Goal: Transaction & Acquisition: Obtain resource

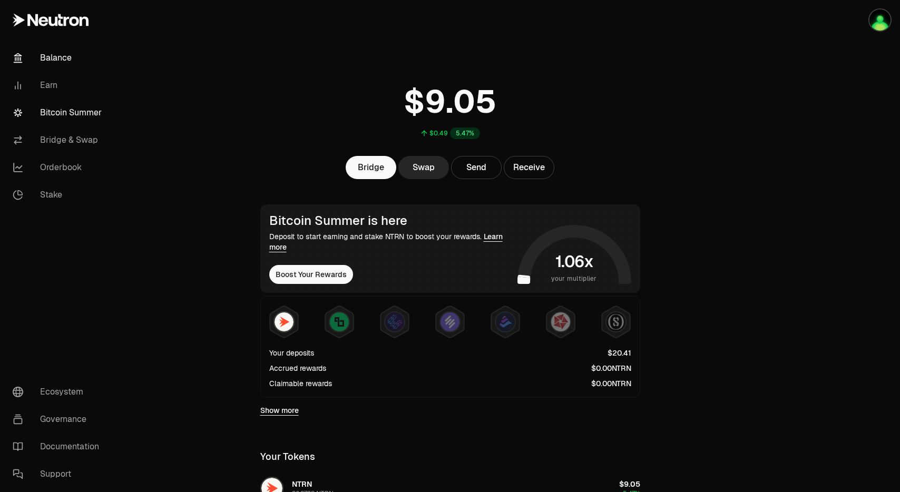
click at [64, 111] on link "Bitcoin Summer" at bounding box center [59, 112] width 110 height 27
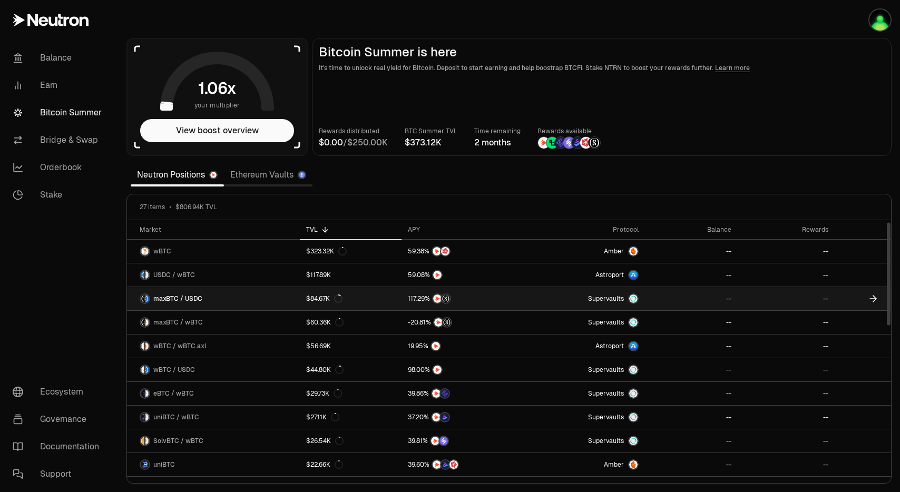
scroll to position [49, 0]
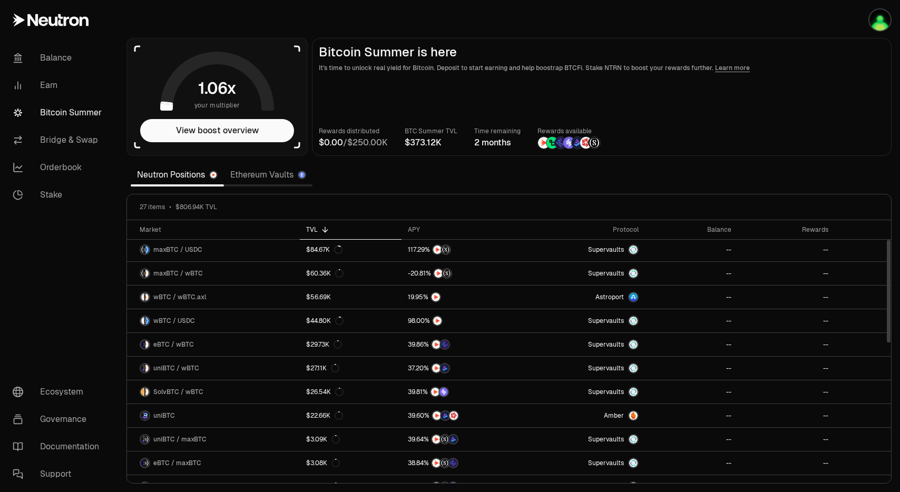
click at [256, 173] on link "Ethereum Vaults" at bounding box center [268, 174] width 89 height 21
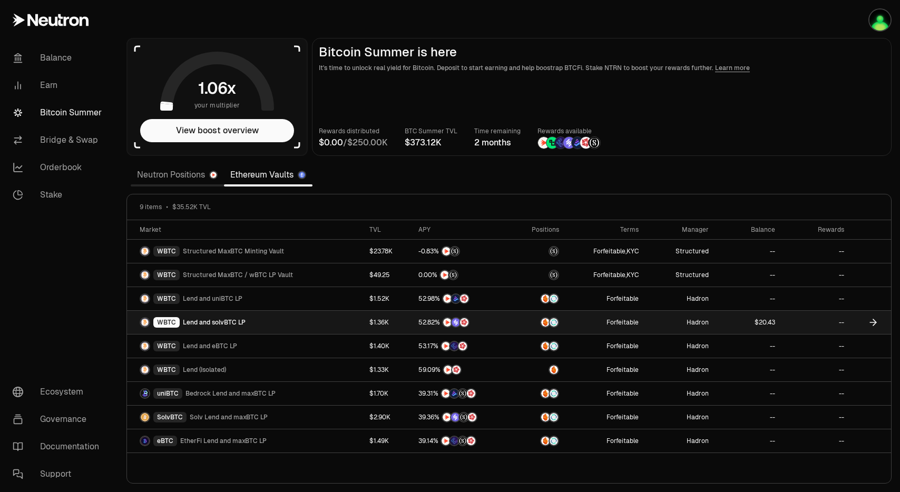
click at [867, 324] on link at bounding box center [871, 322] width 41 height 23
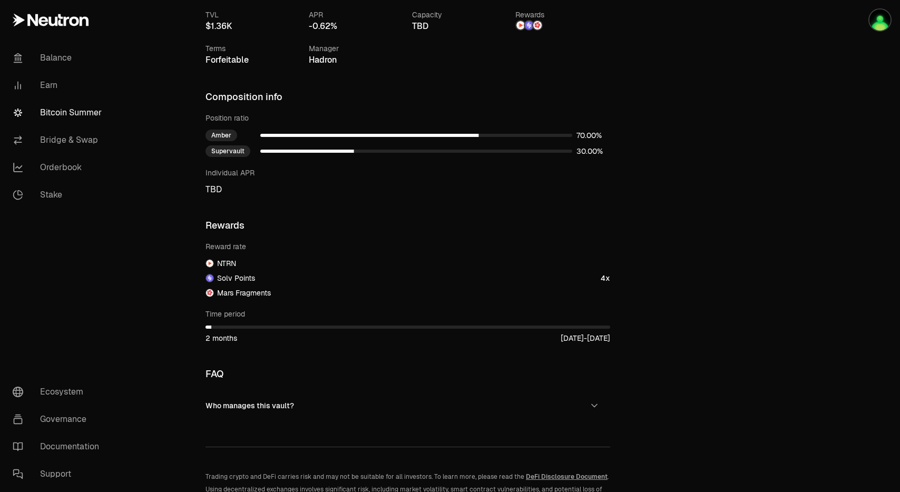
scroll to position [568, 0]
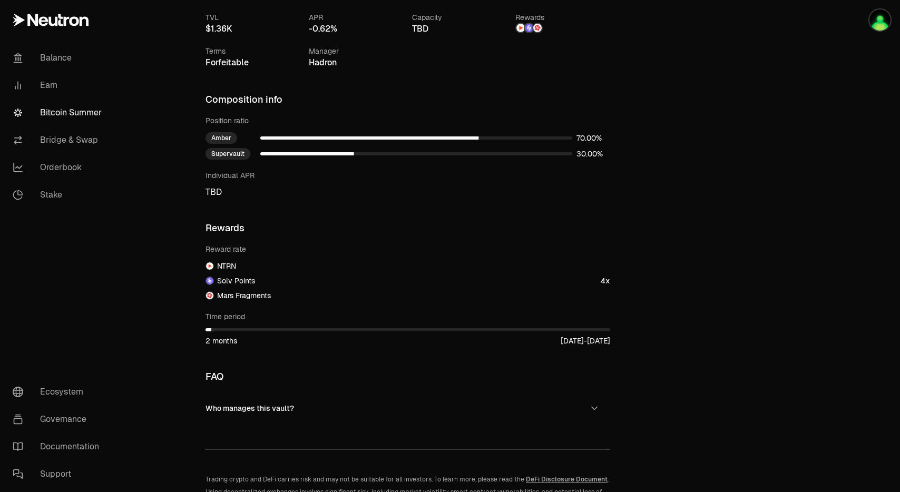
click at [239, 280] on span "Solv Points" at bounding box center [236, 281] width 38 height 11
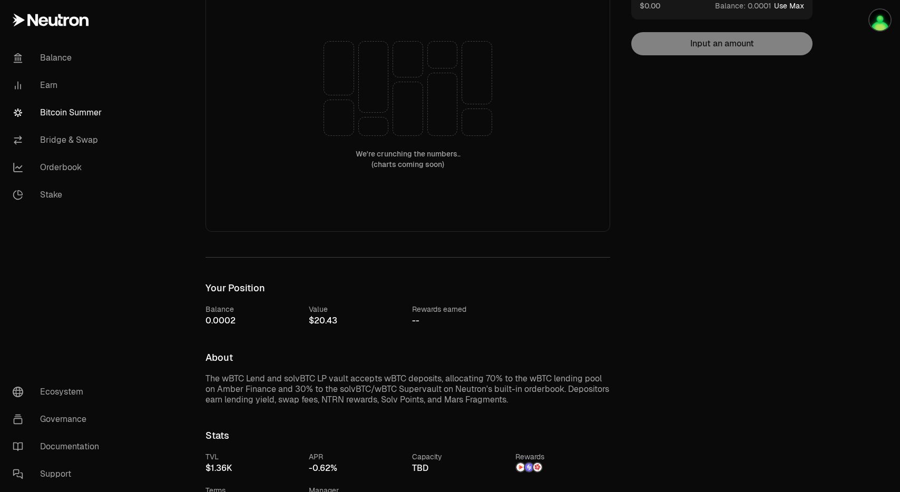
scroll to position [78, 0]
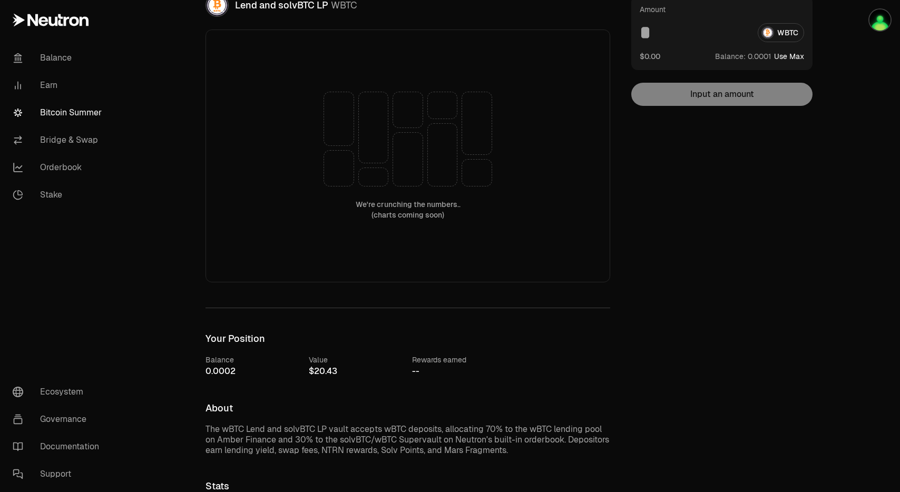
click at [74, 115] on link "Bitcoin Summer" at bounding box center [59, 112] width 110 height 27
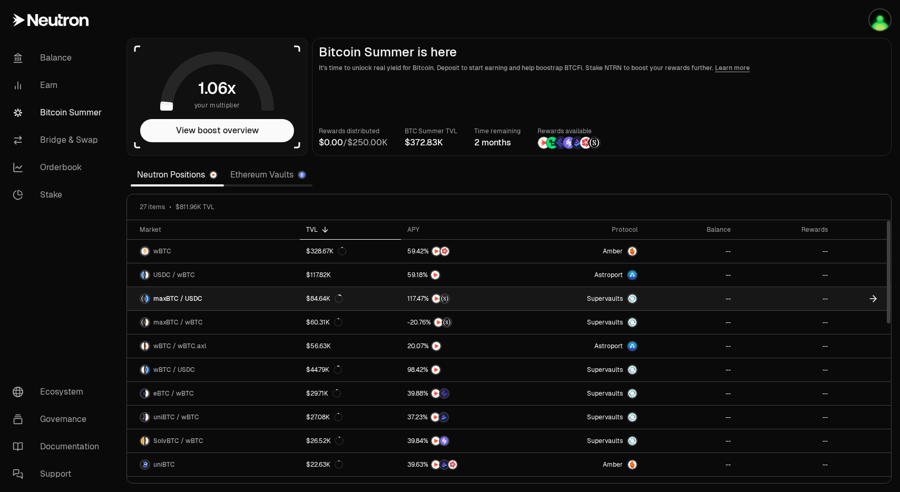
click at [873, 300] on icon at bounding box center [873, 299] width 11 height 11
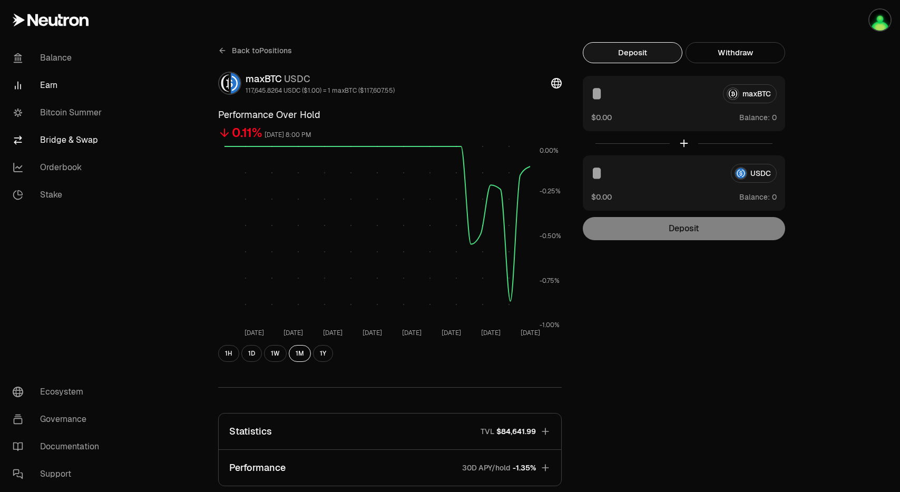
click at [55, 141] on link "Bridge & Swap" at bounding box center [59, 139] width 110 height 27
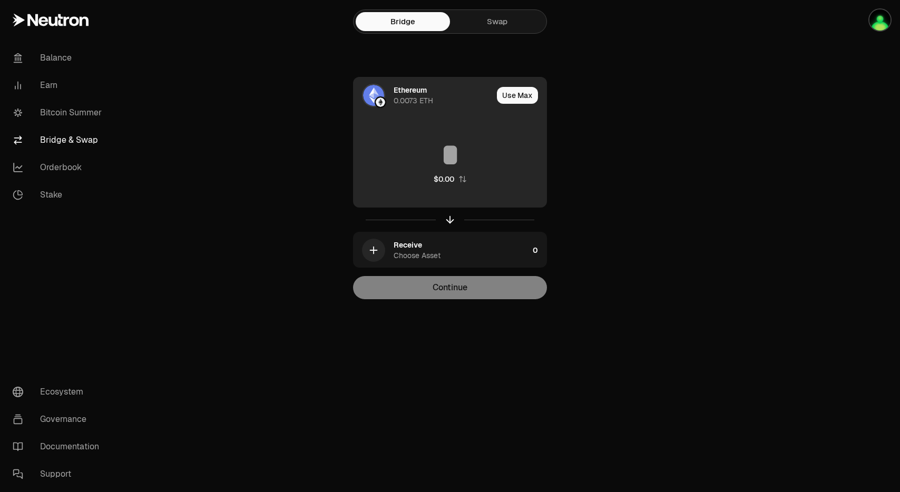
click at [459, 97] on div "Ethereum 0.0073 ETH" at bounding box center [443, 95] width 99 height 21
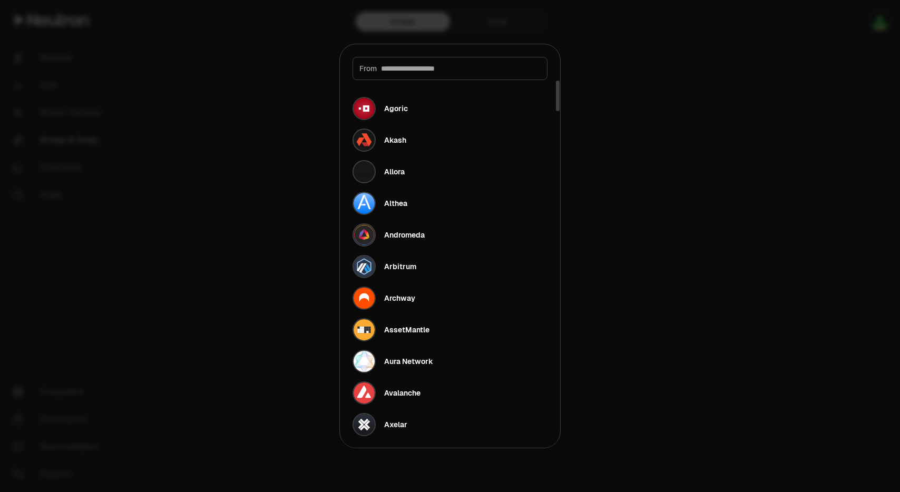
click at [663, 157] on div at bounding box center [450, 246] width 900 height 492
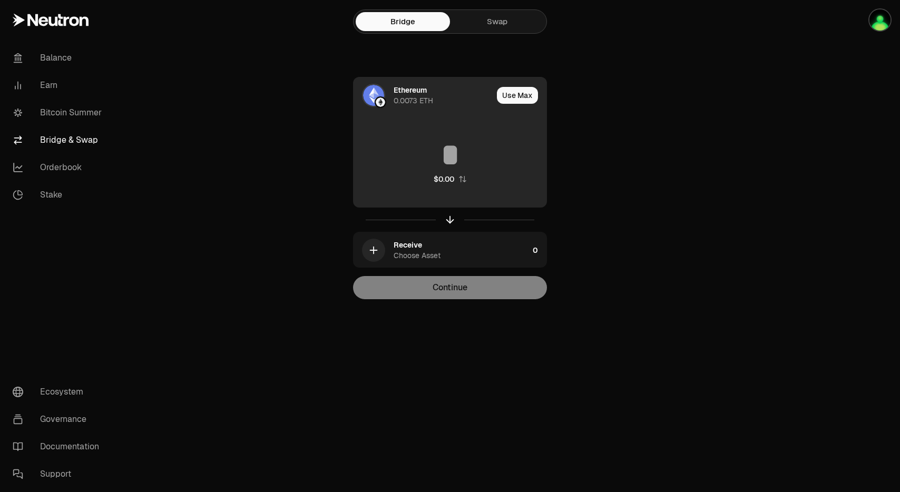
click at [379, 94] on img at bounding box center [373, 95] width 21 height 21
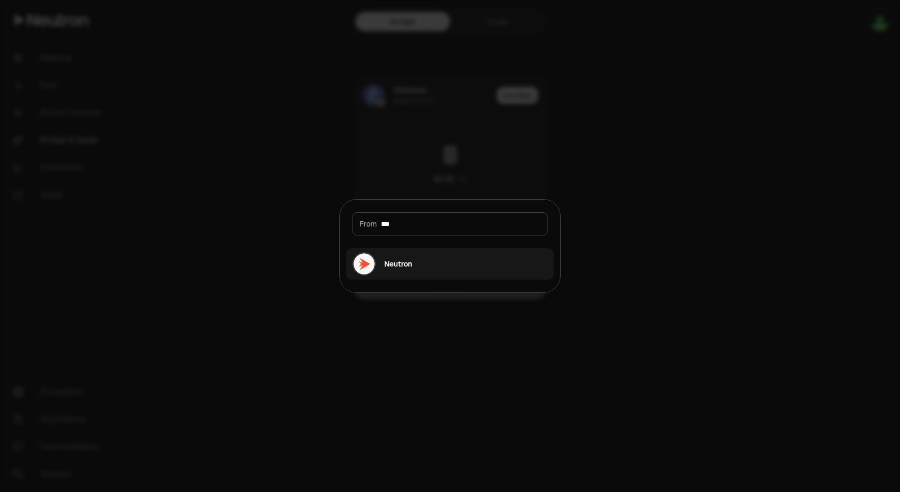
type input "***"
click at [413, 266] on button "Neutron" at bounding box center [450, 264] width 208 height 32
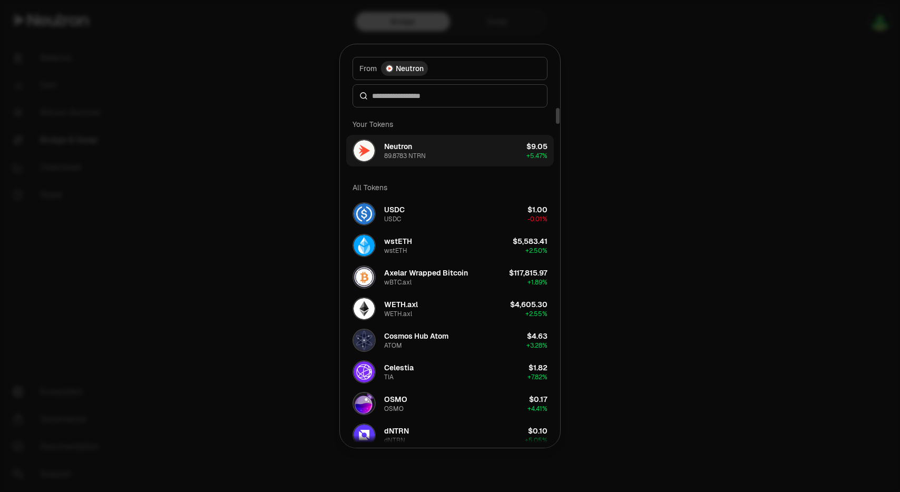
click at [431, 153] on button "Neutron 89.8783 NTRN $9.05 + 5.47%" at bounding box center [450, 151] width 208 height 32
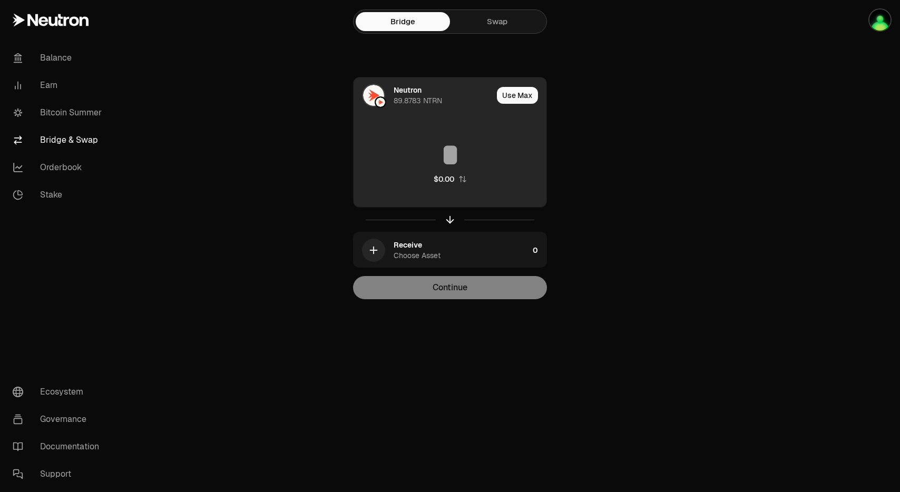
click at [445, 154] on input at bounding box center [450, 155] width 193 height 32
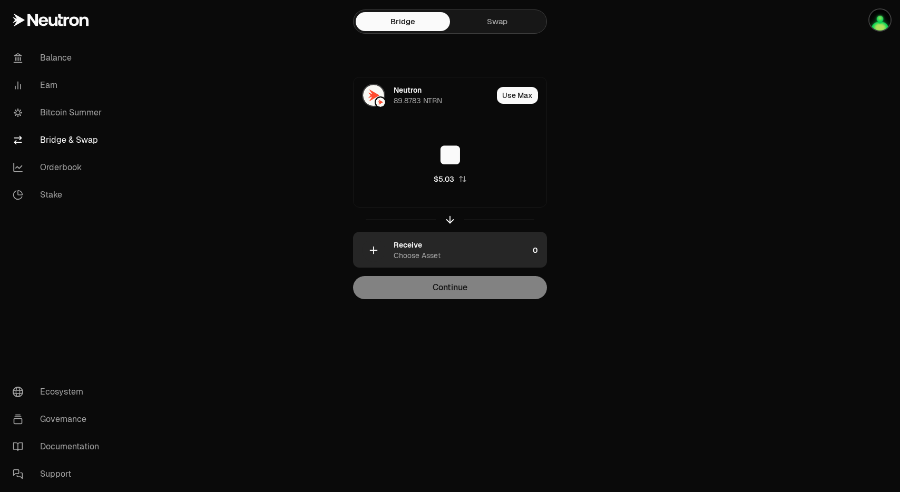
type input "**"
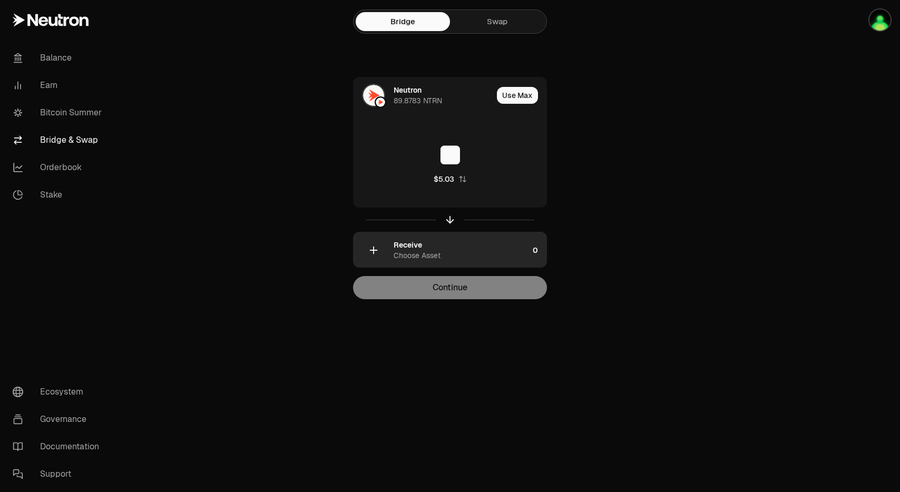
click at [462, 249] on div "Receive Choose Asset" at bounding box center [461, 250] width 135 height 21
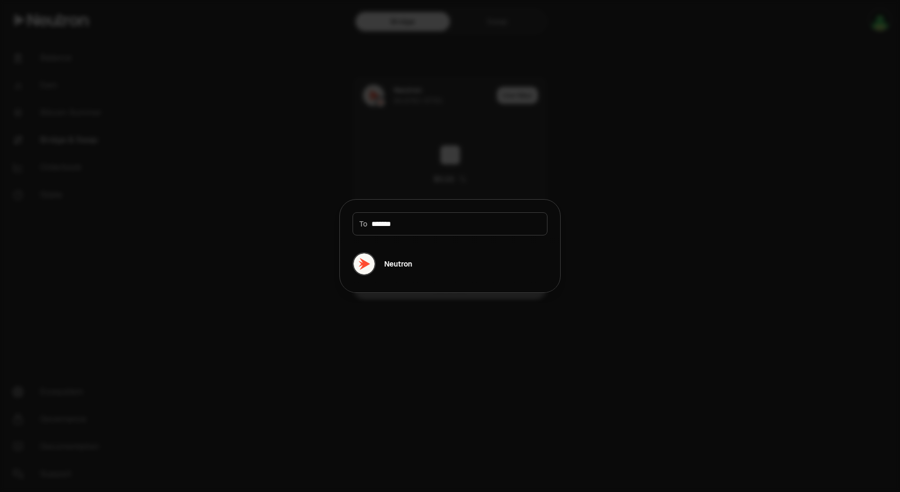
type input "*******"
click at [391, 263] on div "Neutron" at bounding box center [398, 264] width 28 height 11
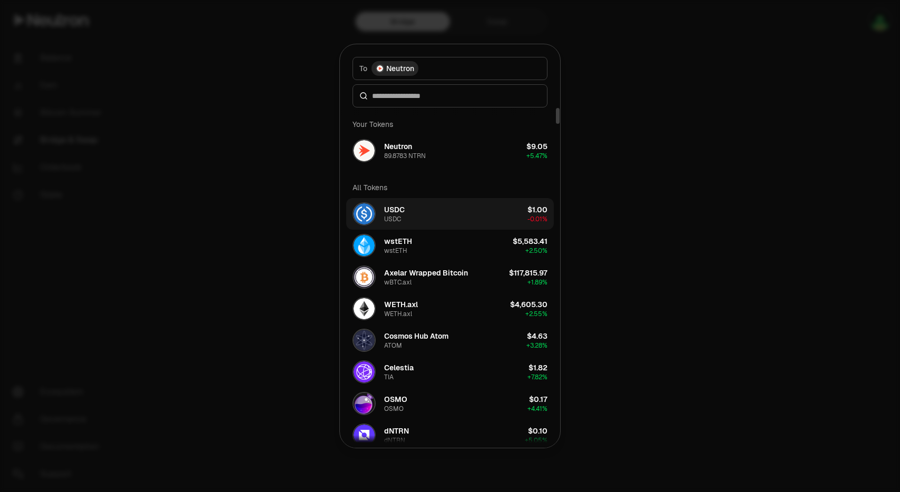
click at [405, 213] on button "USDC USDC $1.00 -0.01%" at bounding box center [450, 214] width 208 height 32
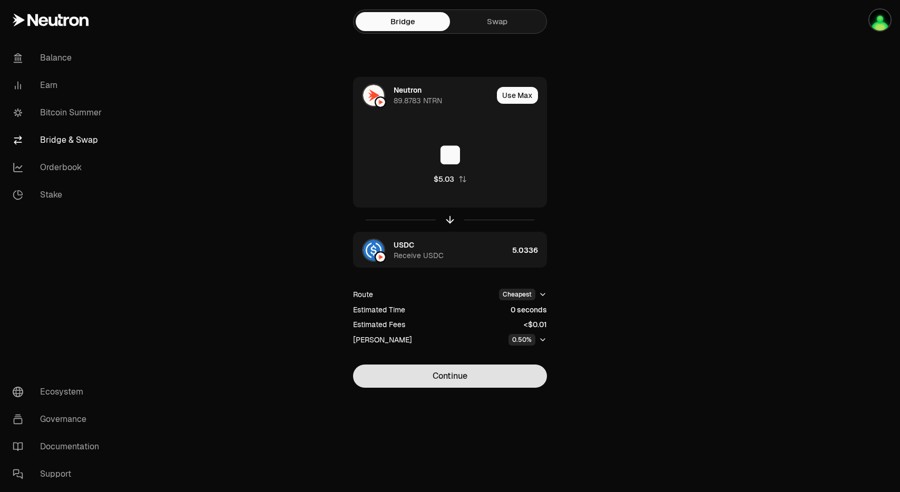
click at [486, 383] on button "Continue" at bounding box center [450, 376] width 194 height 23
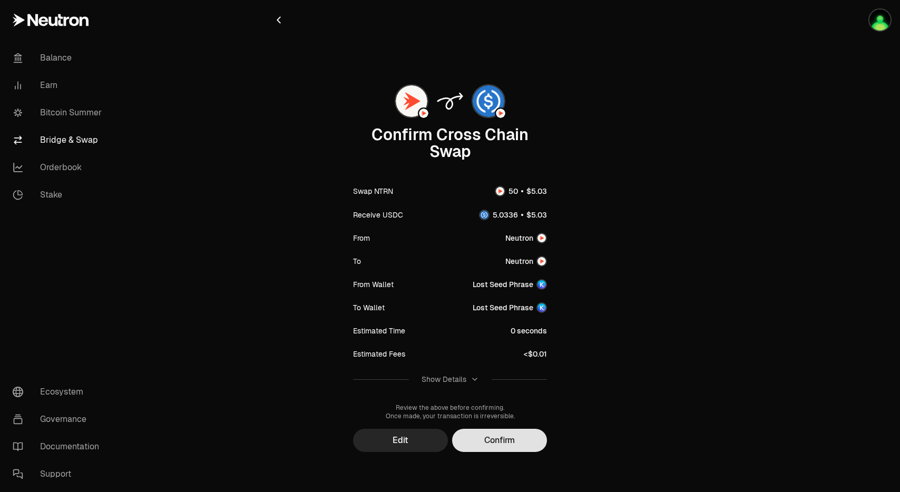
click at [500, 436] on button "Confirm" at bounding box center [499, 440] width 95 height 23
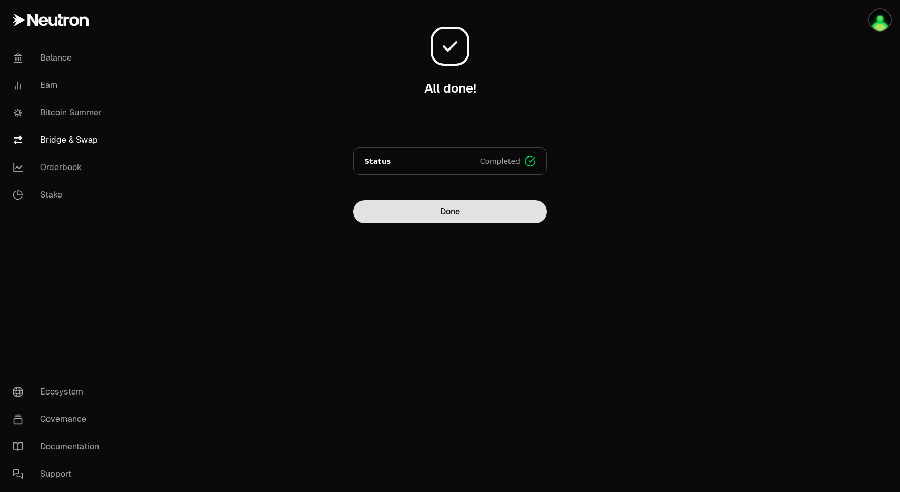
click at [452, 210] on button "Done" at bounding box center [450, 211] width 194 height 23
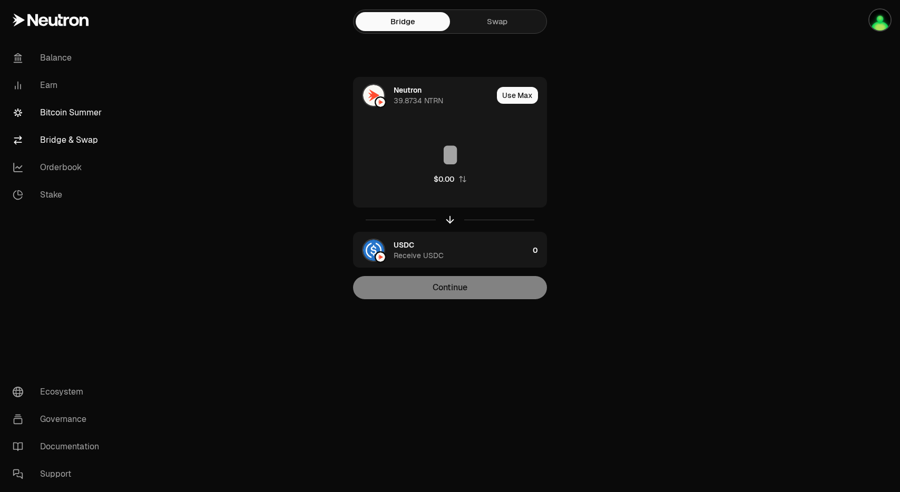
click at [53, 114] on link "Bitcoin Summer" at bounding box center [59, 112] width 110 height 27
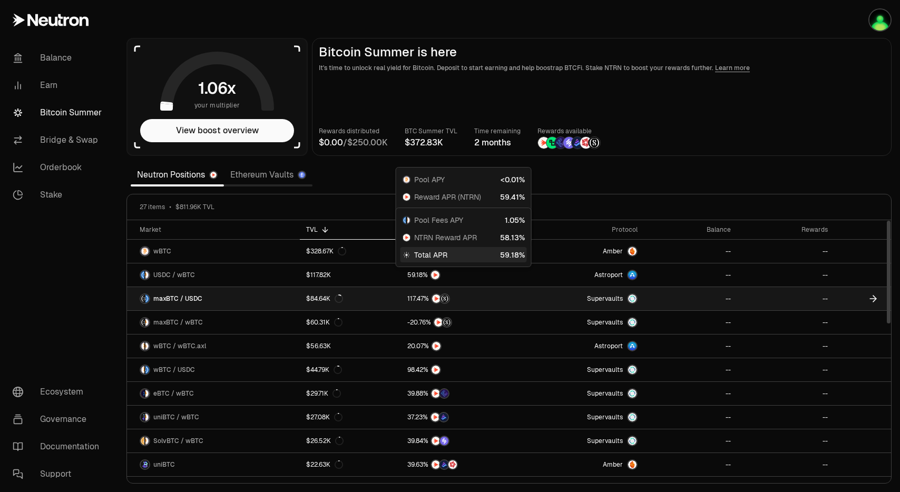
scroll to position [14, 0]
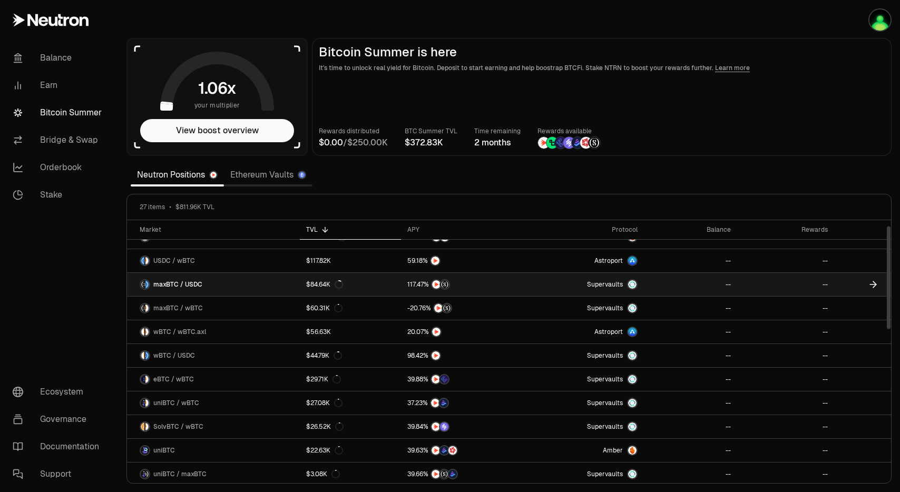
click at [872, 287] on icon at bounding box center [873, 284] width 11 height 11
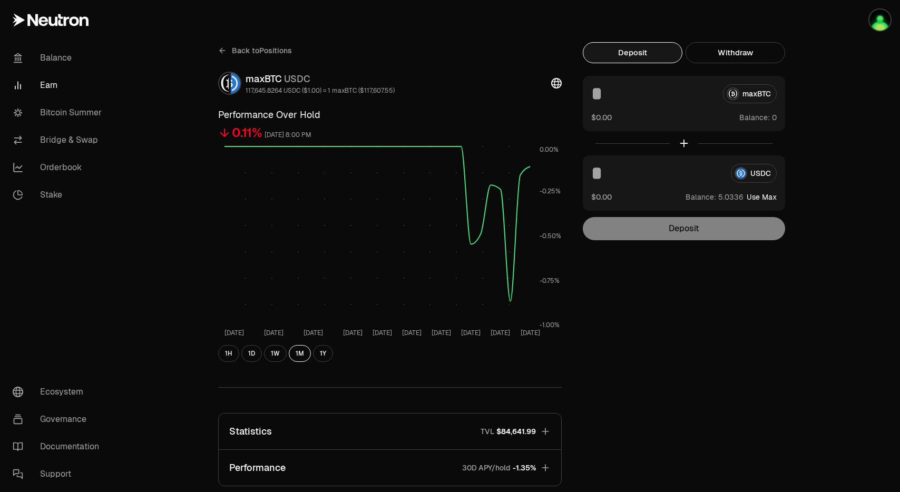
click at [642, 174] on input at bounding box center [656, 173] width 131 height 19
click at [763, 197] on button "Use Max" at bounding box center [762, 197] width 30 height 11
type input "********"
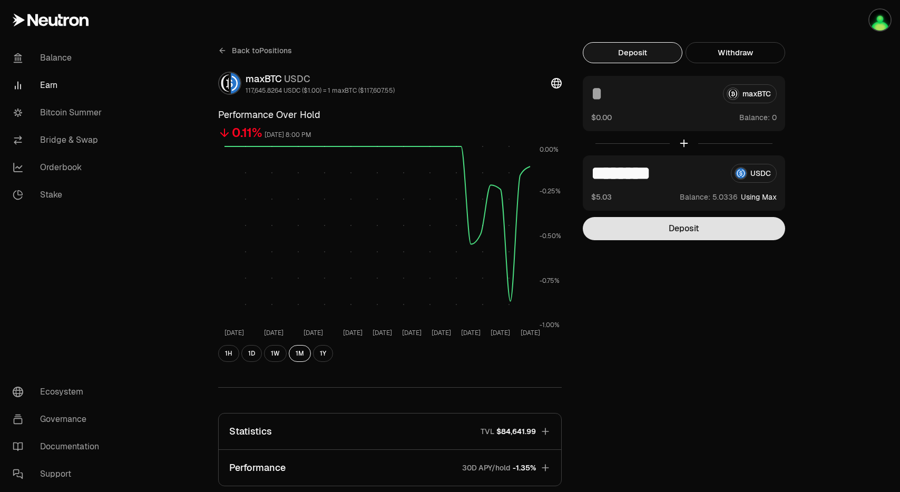
click at [691, 229] on button "Deposit" at bounding box center [684, 228] width 202 height 23
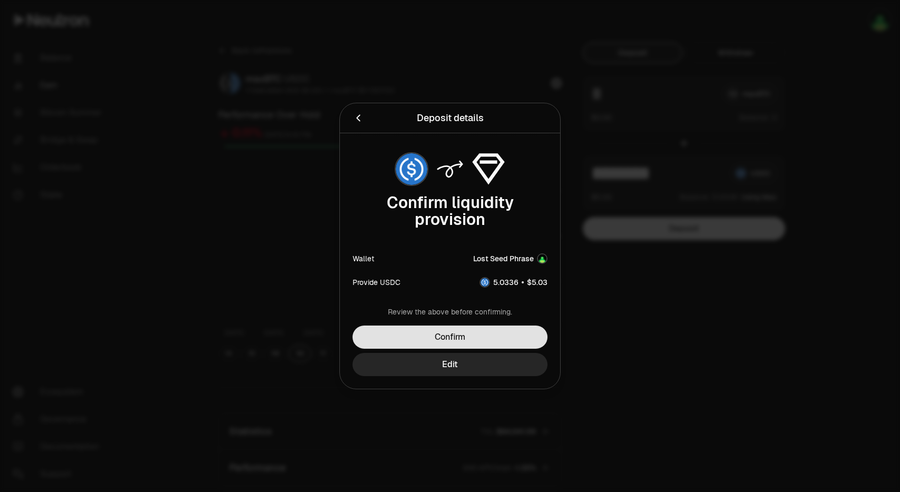
click at [471, 340] on button "Confirm" at bounding box center [450, 337] width 195 height 23
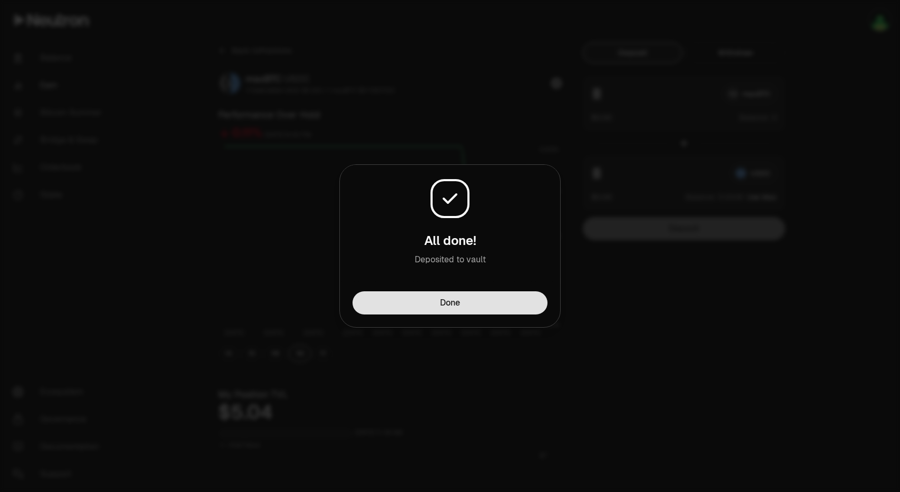
click at [477, 304] on button "Done" at bounding box center [450, 302] width 195 height 23
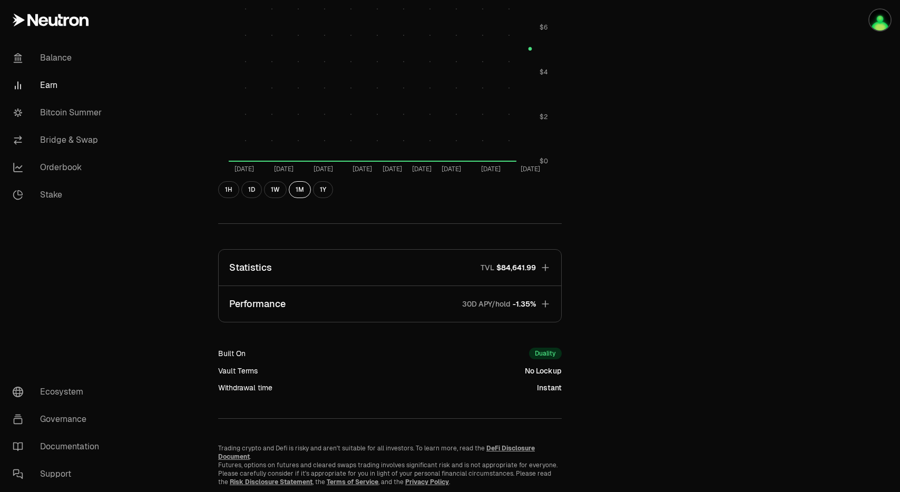
scroll to position [498, 0]
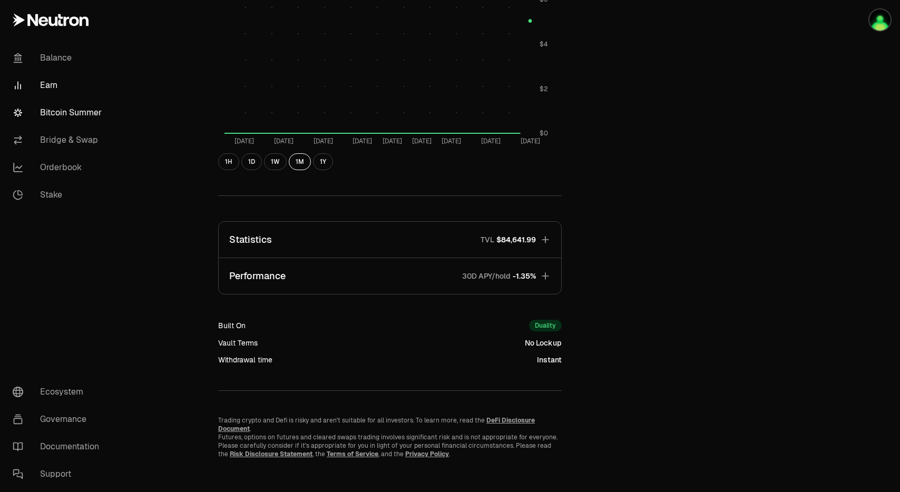
click at [84, 114] on link "Bitcoin Summer" at bounding box center [59, 112] width 110 height 27
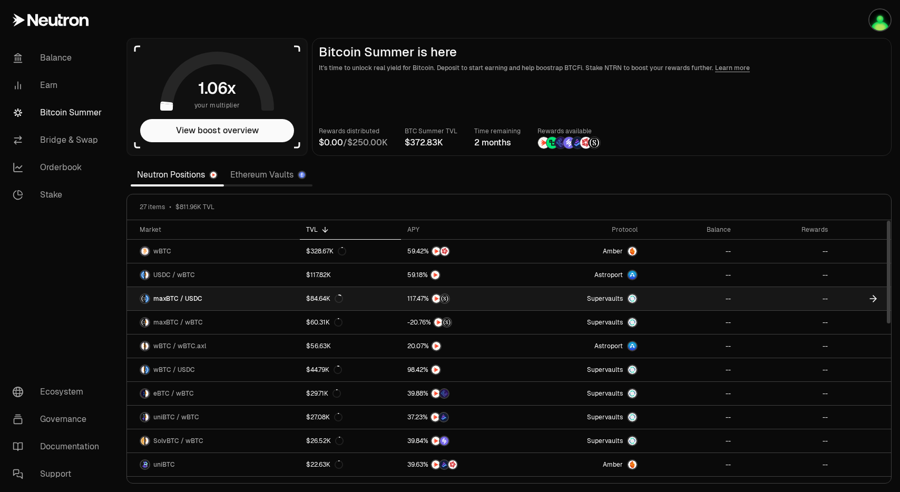
click at [546, 297] on link "Supervaults" at bounding box center [583, 298] width 121 height 23
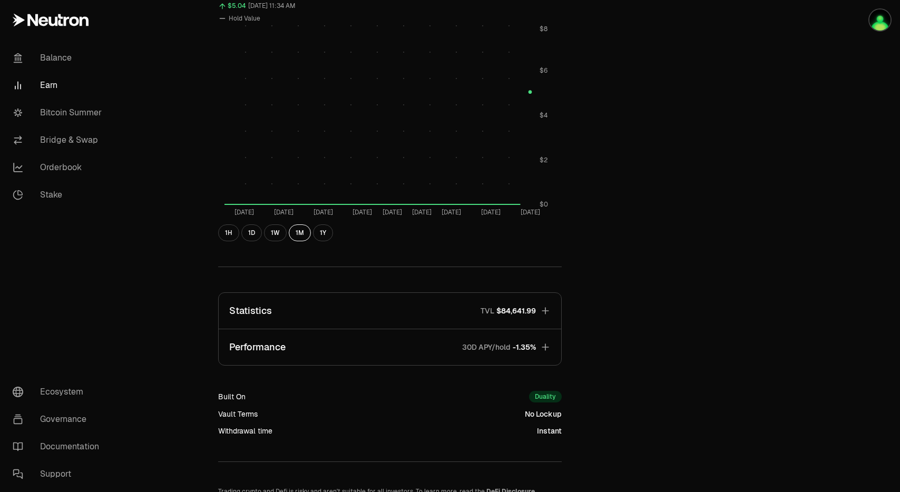
scroll to position [498, 0]
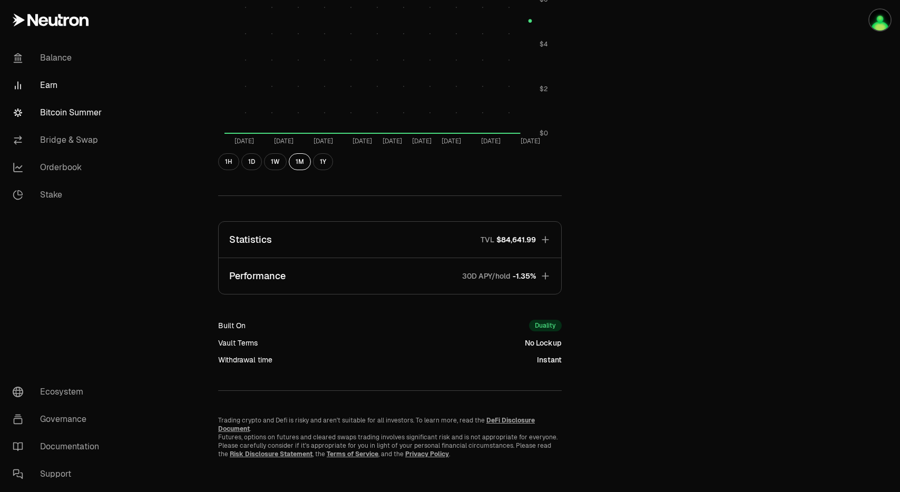
click at [57, 115] on link "Bitcoin Summer" at bounding box center [59, 112] width 110 height 27
